Goal: Information Seeking & Learning: Learn about a topic

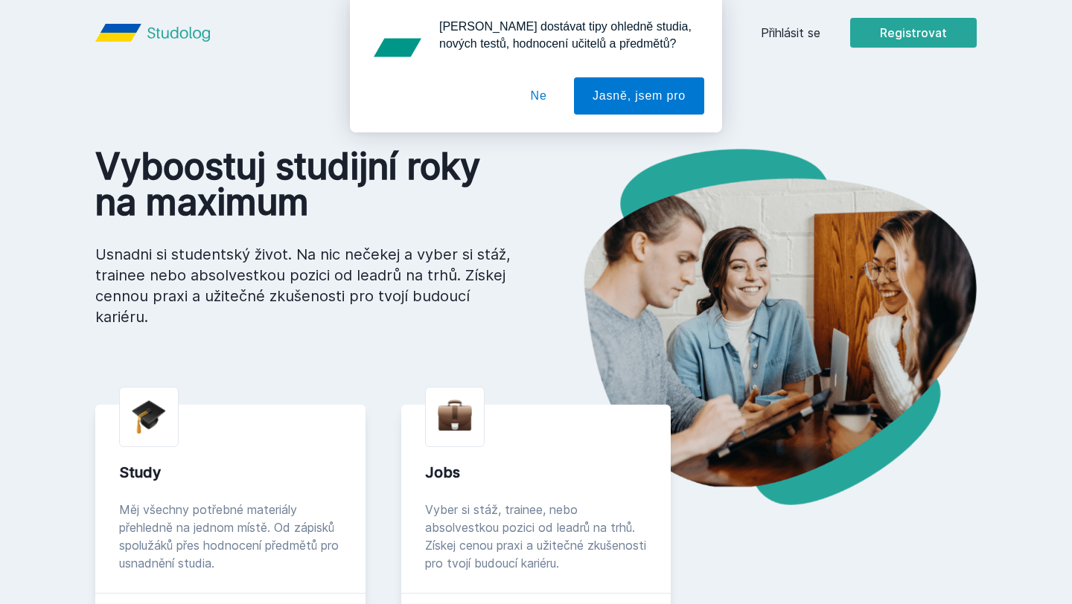
click at [793, 43] on div "[PERSON_NAME] dostávat tipy ohledně studia, nových testů, hodnocení učitelů a p…" at bounding box center [536, 66] width 1072 height 133
click at [796, 31] on div "[PERSON_NAME] dostávat tipy ohledně studia, nových testů, hodnocení učitelů a p…" at bounding box center [536, 66] width 1072 height 133
click at [538, 98] on button "Ne" at bounding box center [539, 95] width 54 height 37
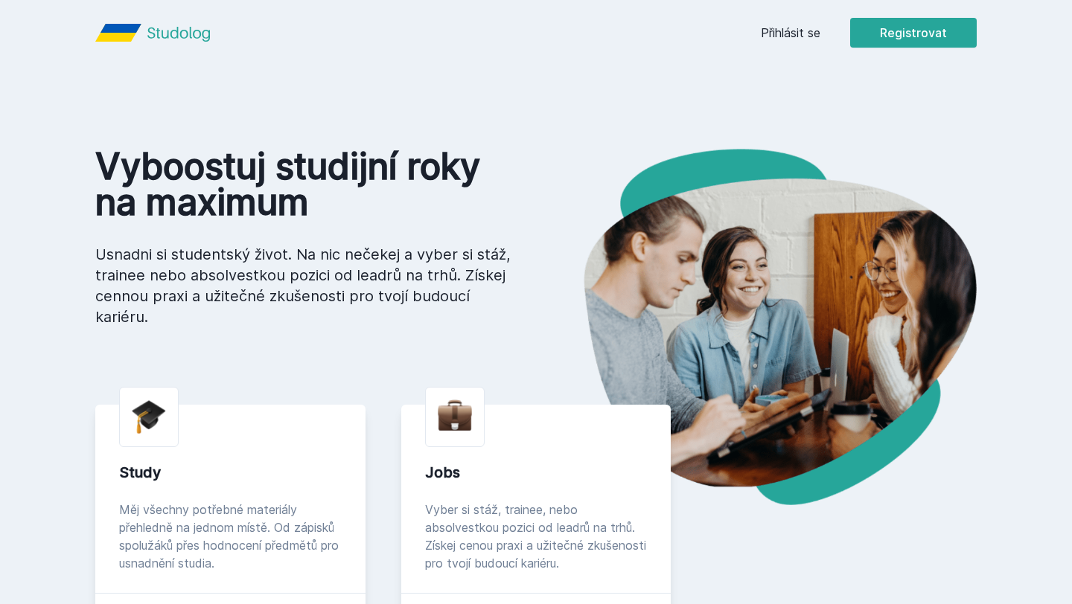
click at [796, 33] on link "Přihlásit se" at bounding box center [791, 33] width 60 height 18
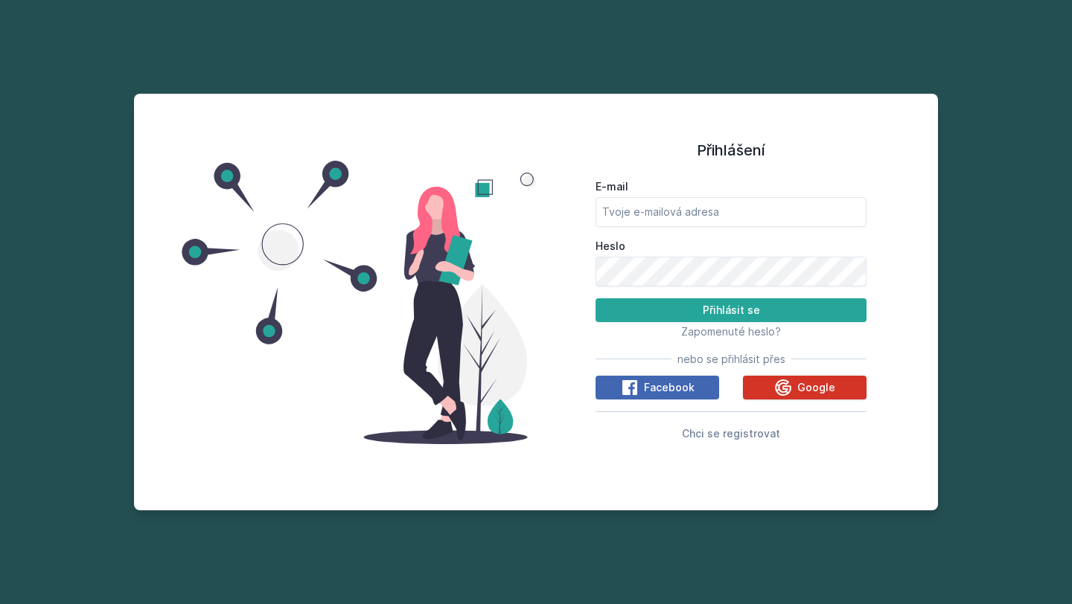
click at [791, 390] on icon at bounding box center [783, 387] width 16 height 16
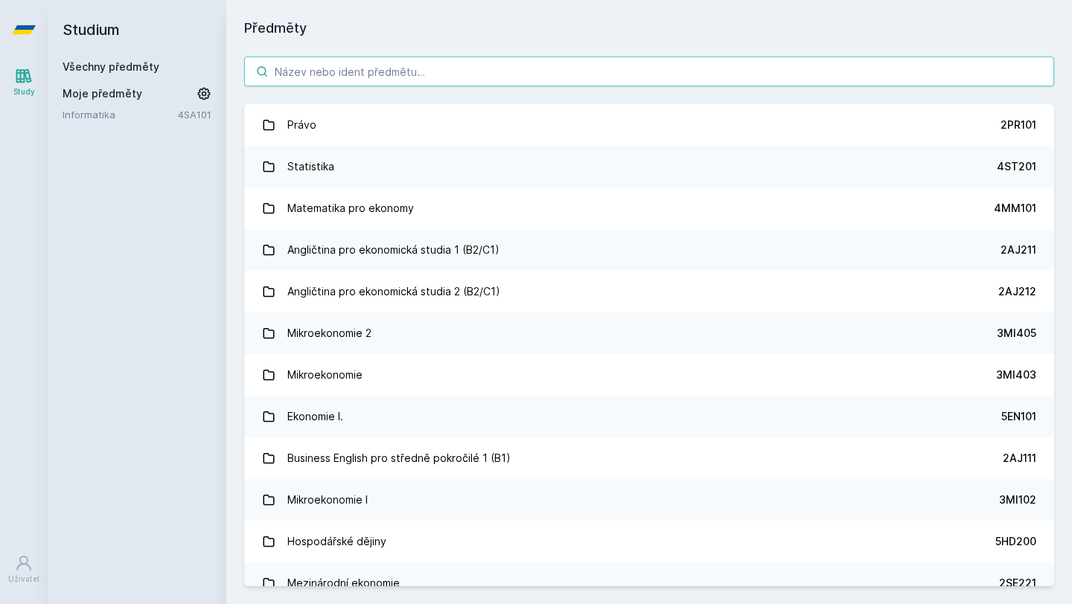
click at [537, 82] on input "search" at bounding box center [649, 72] width 810 height 30
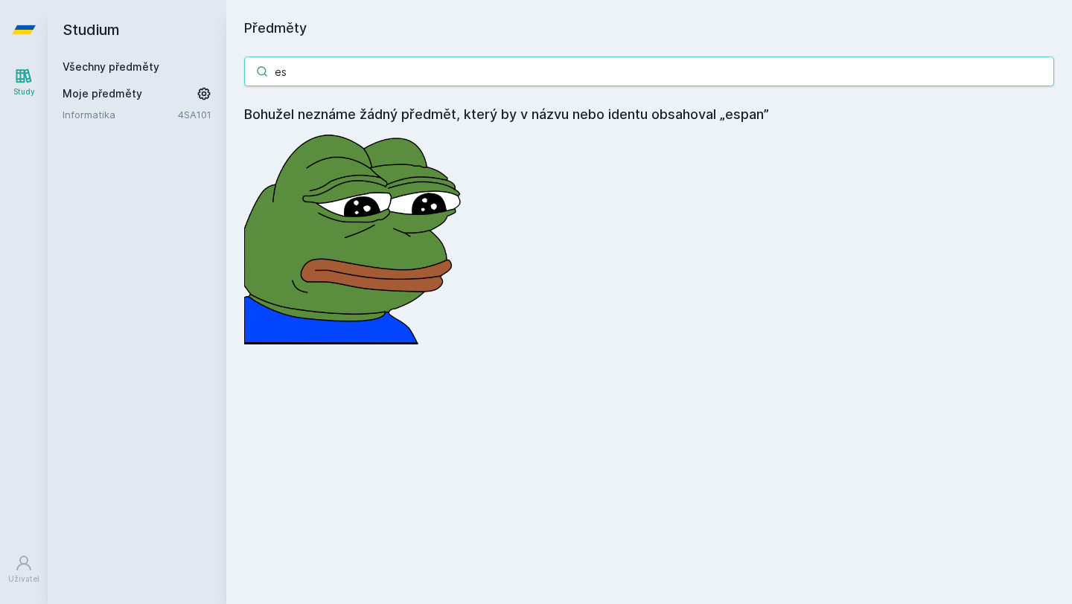
type input "e"
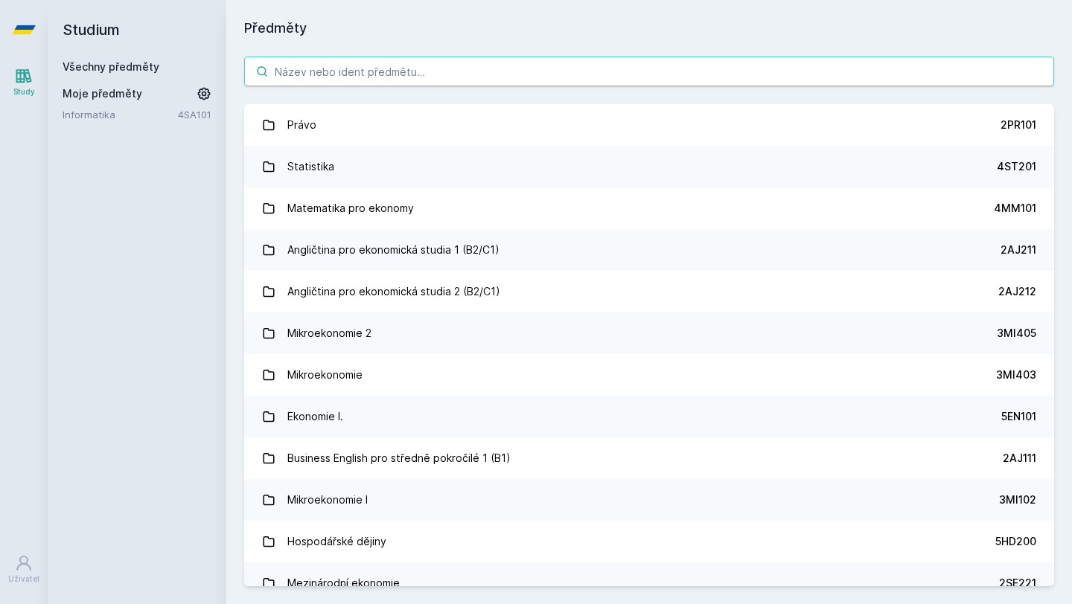
type input "з"
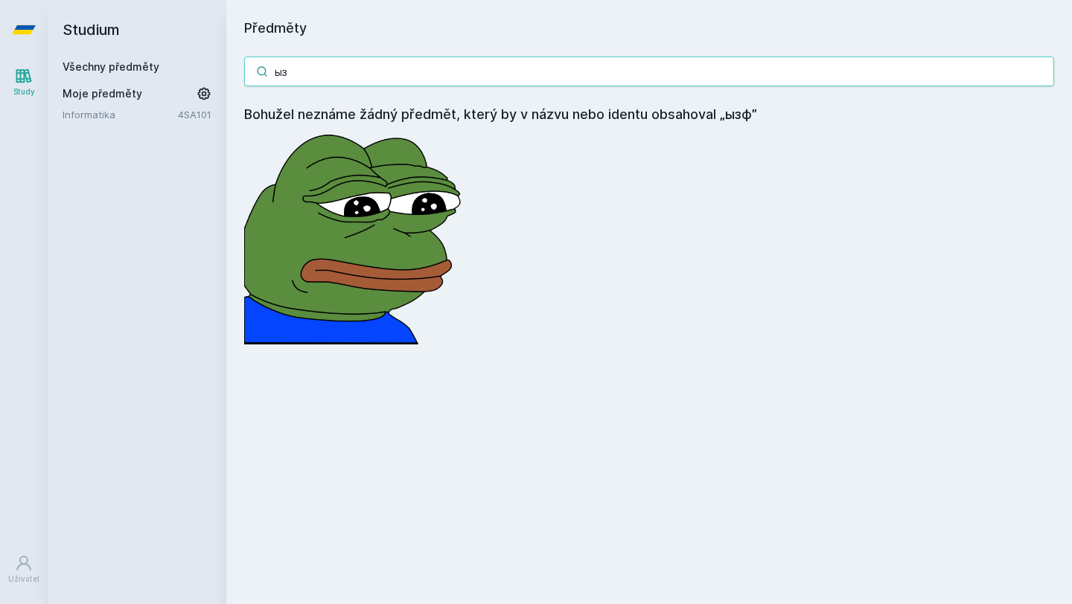
type input "ы"
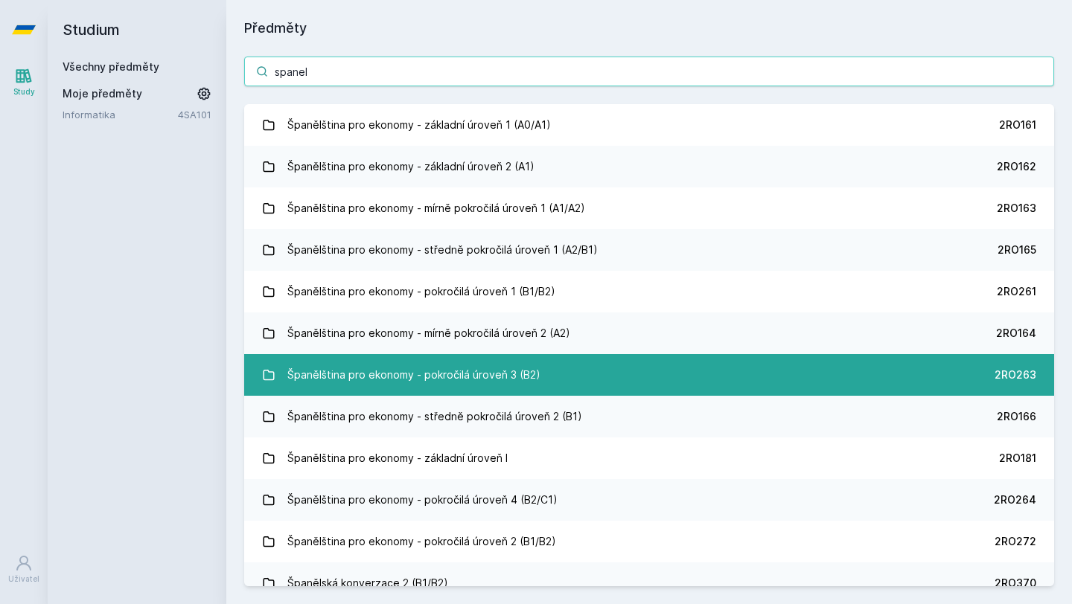
type input "spanel"
click at [472, 386] on div "Španělština pro ekonomy - pokročilá úroveň 3 (B2)" at bounding box center [413, 375] width 253 height 30
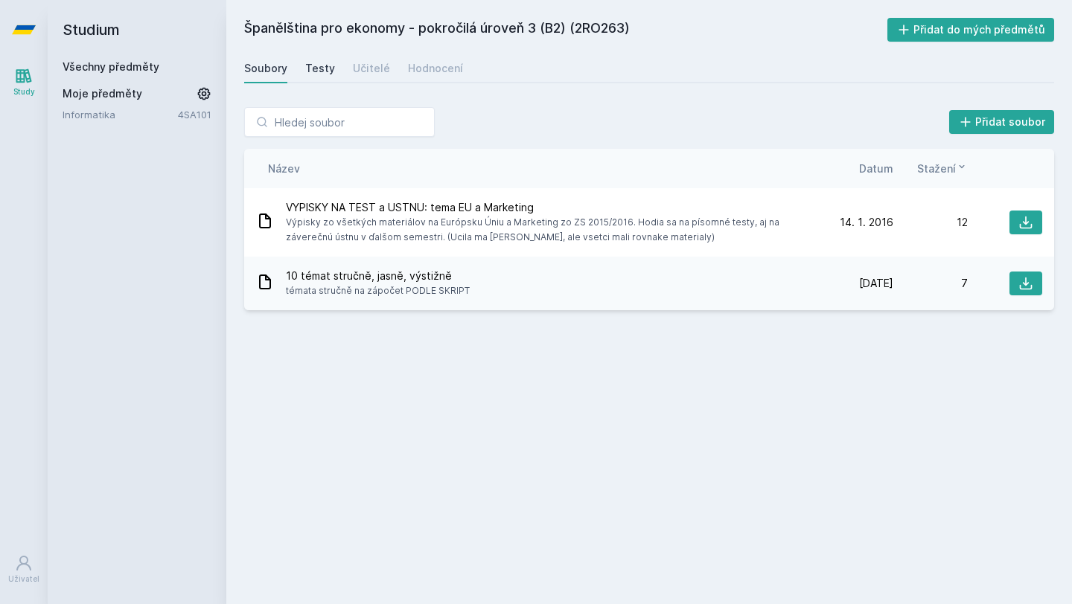
click at [317, 67] on div "Testy" at bounding box center [320, 68] width 30 height 15
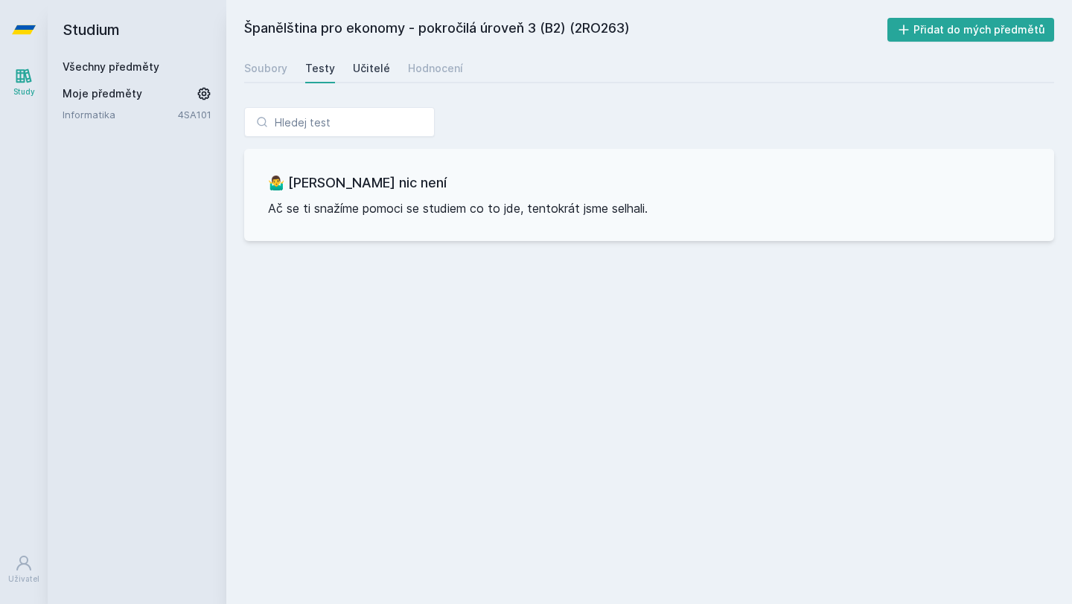
click at [365, 71] on div "Učitelé" at bounding box center [371, 68] width 37 height 15
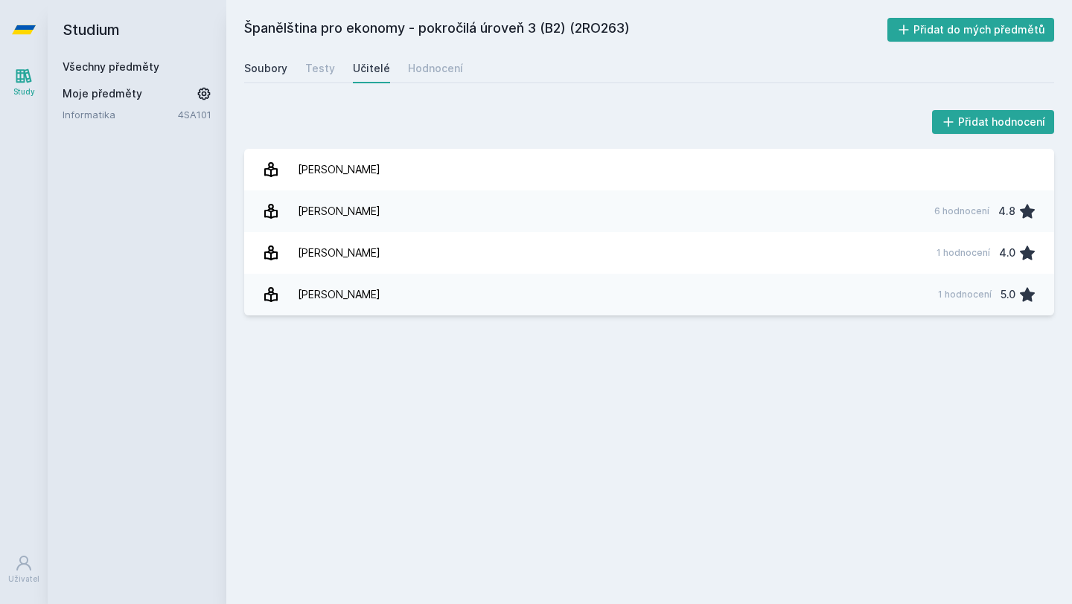
click at [273, 62] on div "Soubory" at bounding box center [265, 68] width 43 height 15
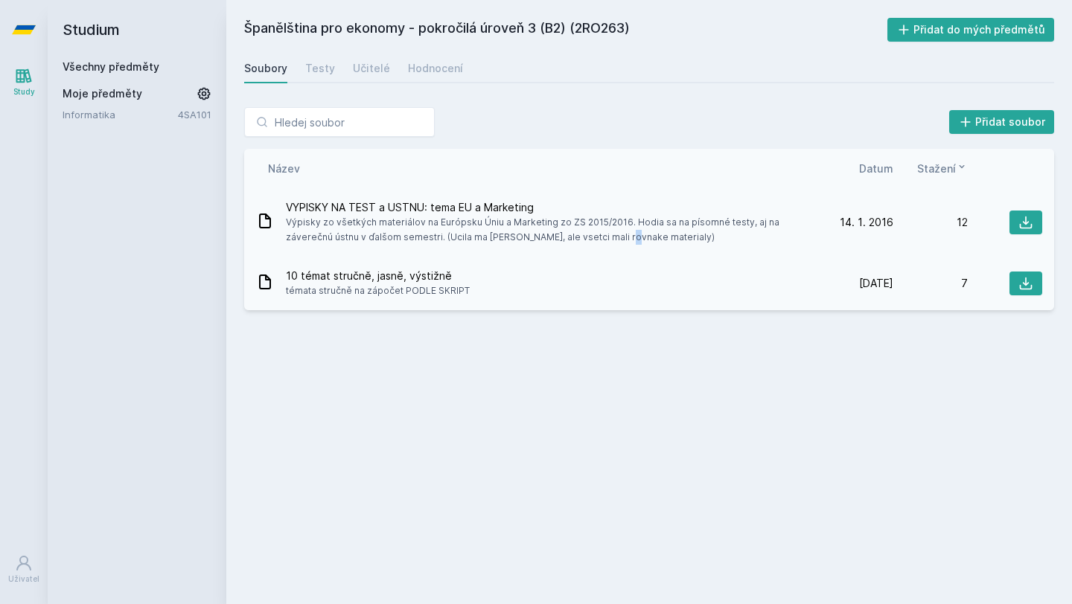
click at [508, 233] on span "Výpisky zo všetkých materiálov na Európsku Úniu a Marketing zo ZS 2015/2016. Ho…" at bounding box center [549, 230] width 527 height 30
click at [1027, 231] on button at bounding box center [1025, 223] width 33 height 24
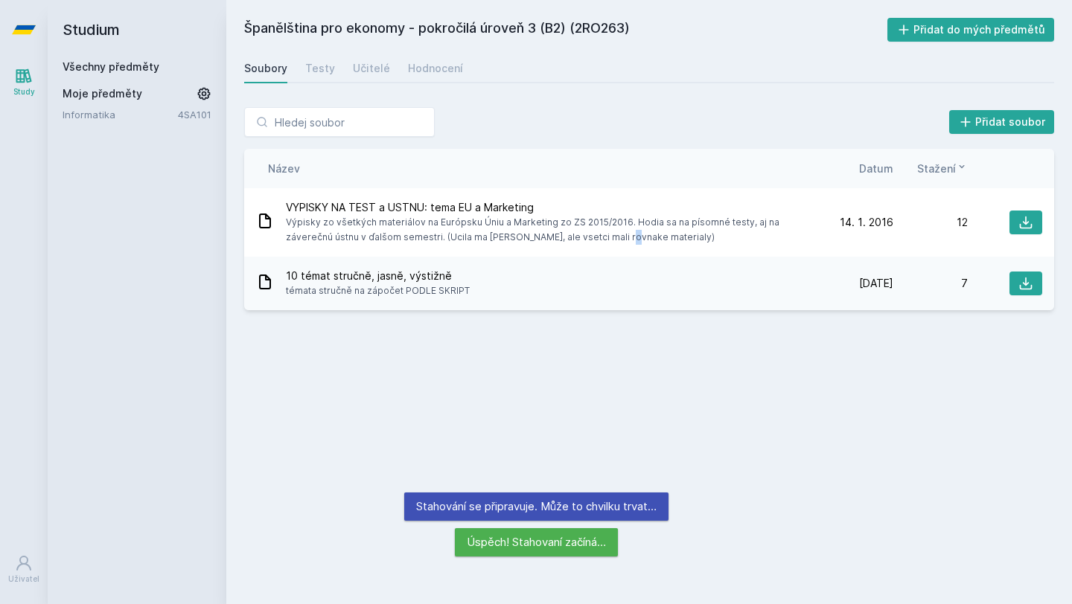
click at [768, 357] on div "Španělština pro ekonomy - pokročilá úroveň 3 (B2) (2RO263) Přidat do mých předm…" at bounding box center [649, 302] width 810 height 569
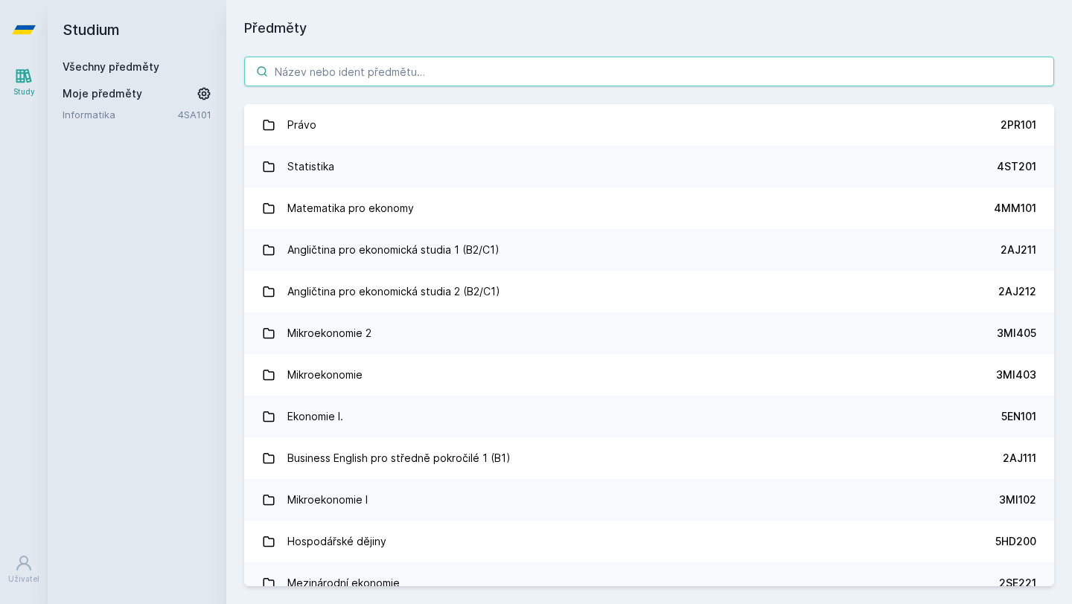
click at [465, 80] on input "search" at bounding box center [649, 72] width 810 height 30
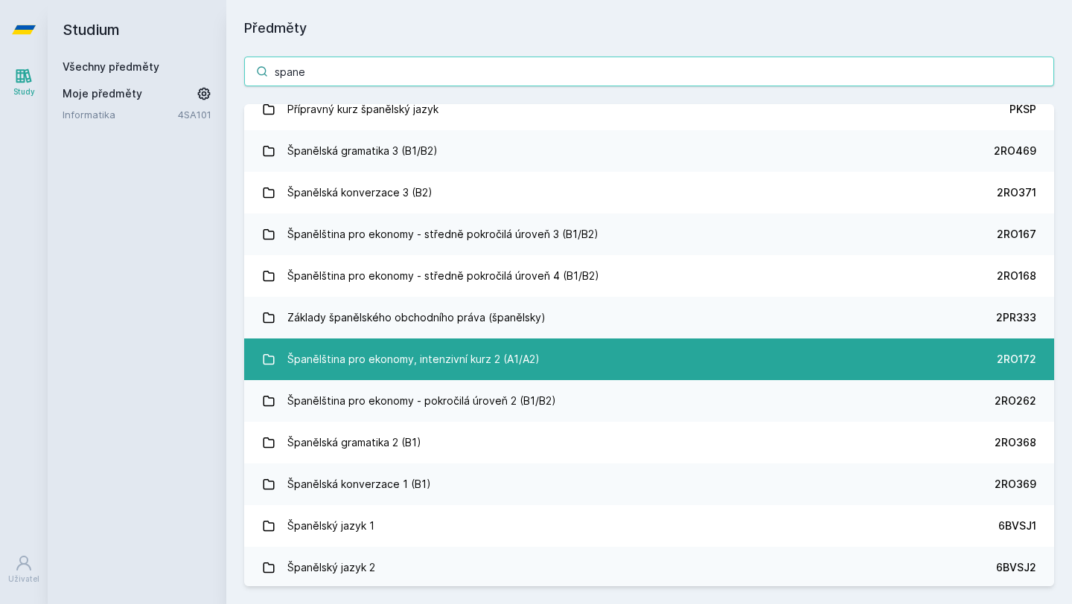
scroll to position [1094, 0]
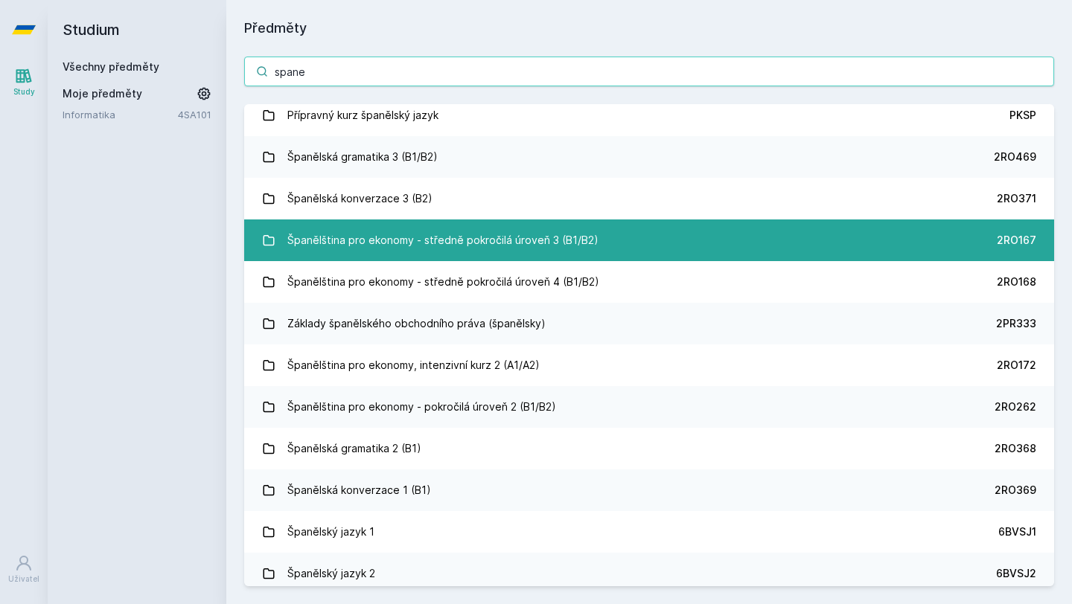
type input "spane"
click at [616, 240] on link "Španělština pro ekonomy - středně pokročilá úroveň 3 (B1/B2) 2RO167" at bounding box center [649, 241] width 810 height 42
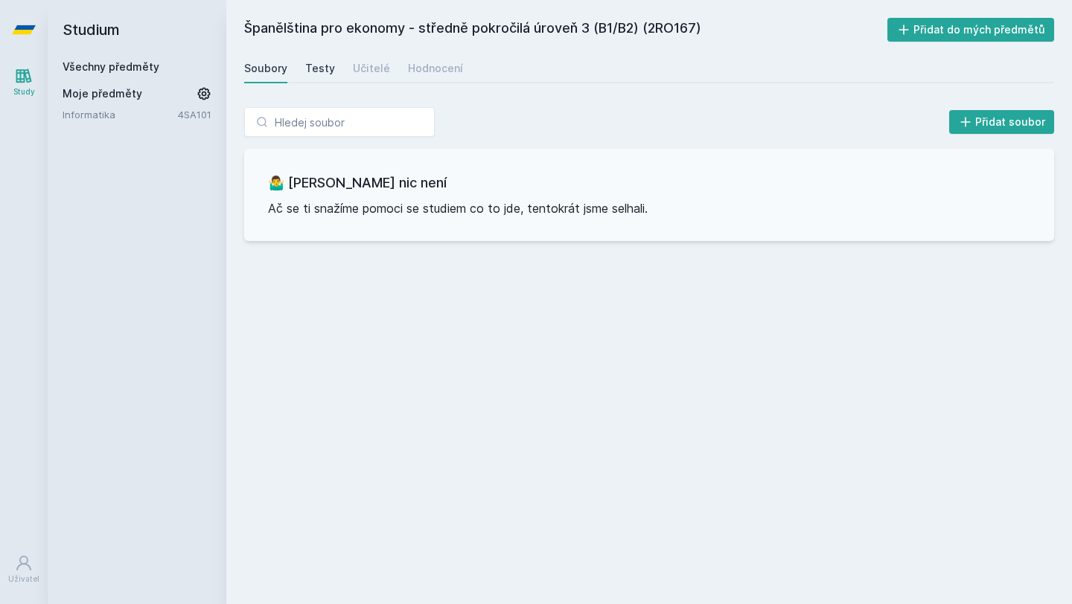
click at [328, 64] on div "Testy" at bounding box center [320, 68] width 30 height 15
